Goal: Feedback & Contribution: Submit feedback/report problem

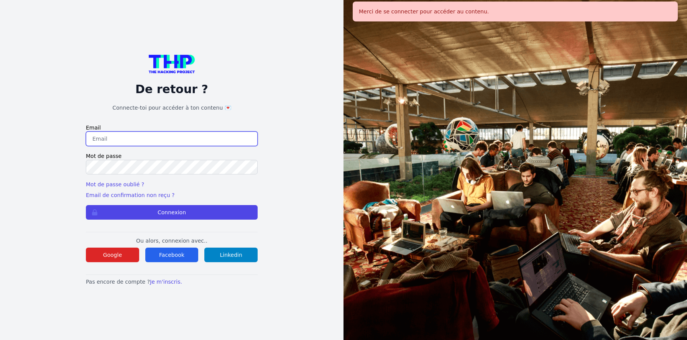
click at [138, 141] on input "email" at bounding box center [172, 139] width 172 height 15
type input "jruelle@hotmail.fr"
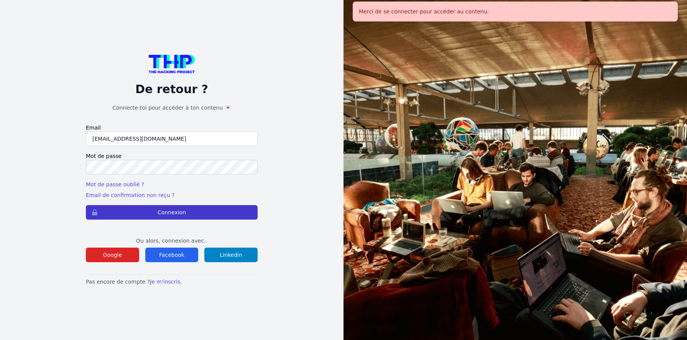
click at [181, 217] on button "Connexion" at bounding box center [172, 212] width 172 height 15
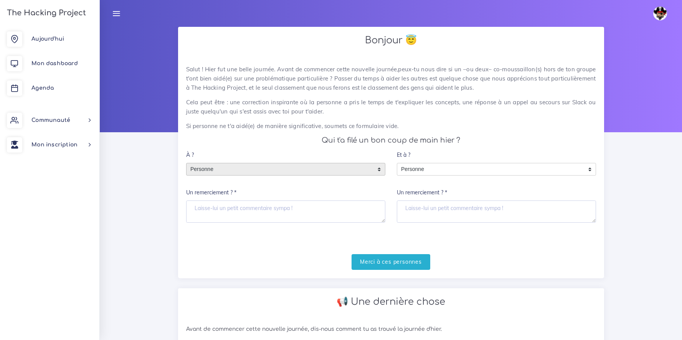
click at [225, 170] on span "Personne" at bounding box center [279, 169] width 187 height 12
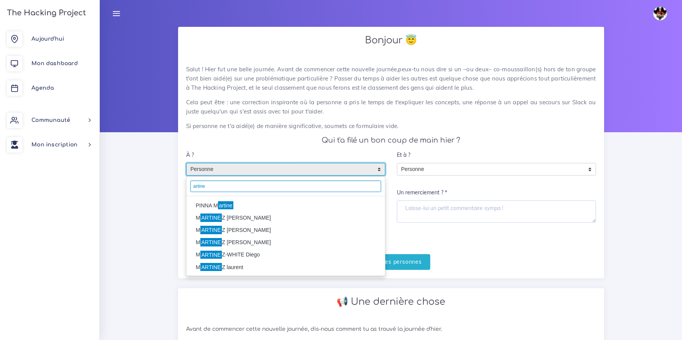
type input "artine"
click at [215, 206] on li "PINNA M artine" at bounding box center [285, 205] width 198 height 12
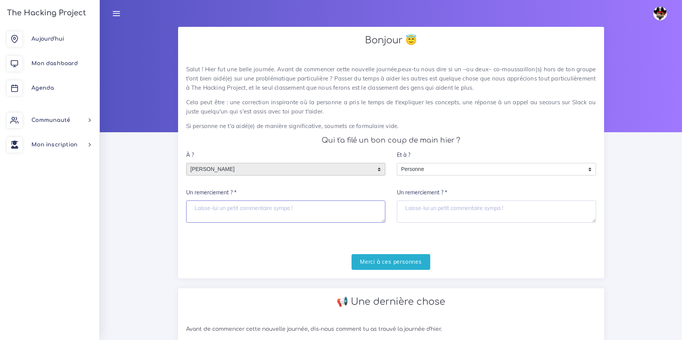
click at [230, 214] on textarea "Un remerciement ? *" at bounding box center [285, 212] width 199 height 22
type textarea "Merci Martine"
click at [420, 260] on input "Merci à ces personnes" at bounding box center [390, 262] width 79 height 16
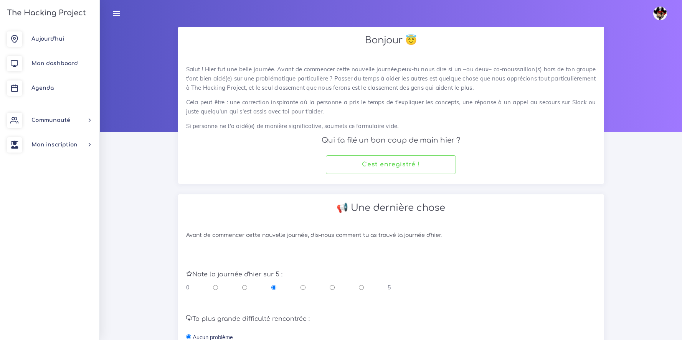
click at [362, 288] on input "radio" at bounding box center [361, 288] width 5 height 8
radio input "true"
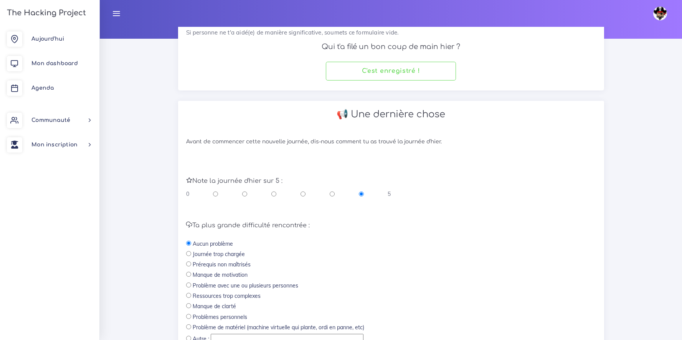
scroll to position [172, 0]
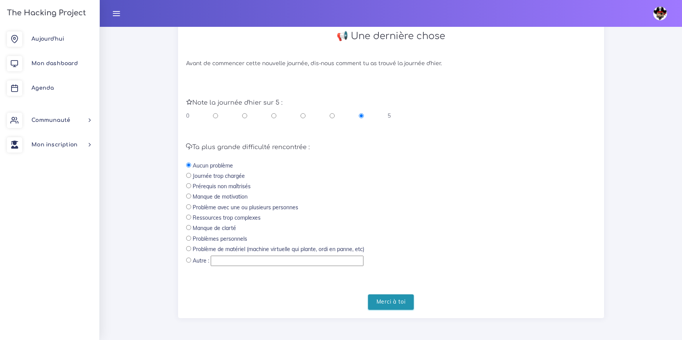
click at [400, 307] on input "Merci à toi" at bounding box center [391, 303] width 46 height 16
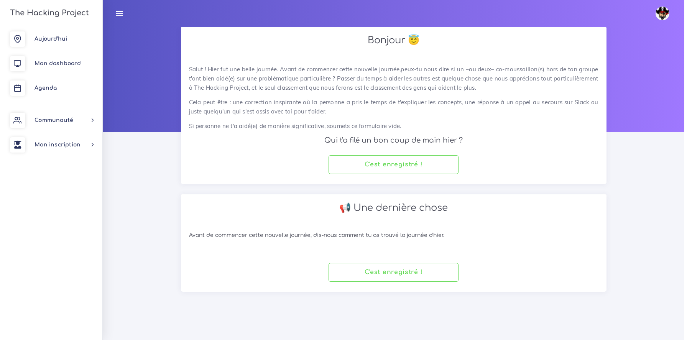
scroll to position [0, 0]
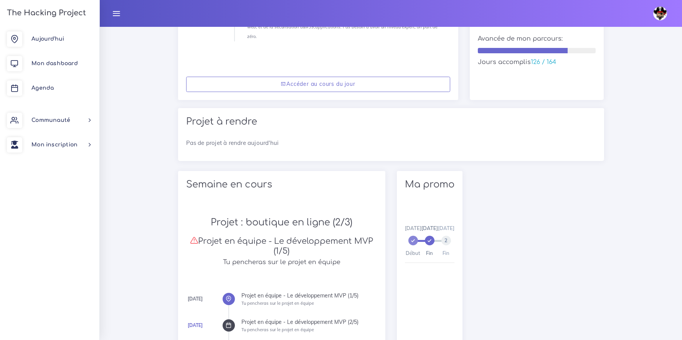
scroll to position [198, 0]
